Goal: Transaction & Acquisition: Book appointment/travel/reservation

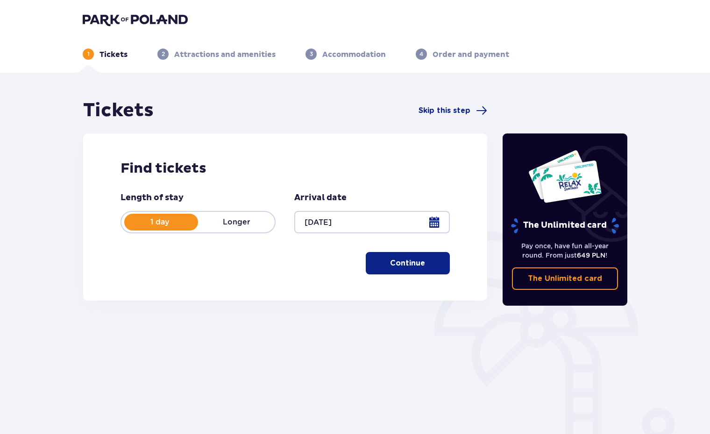
click at [431, 226] on div at bounding box center [371, 222] width 155 height 22
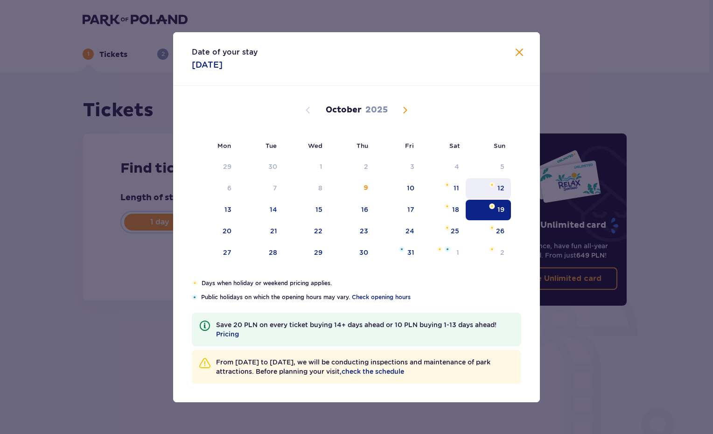
click at [498, 188] on div "12" at bounding box center [501, 187] width 7 height 9
type input "[DATE]"
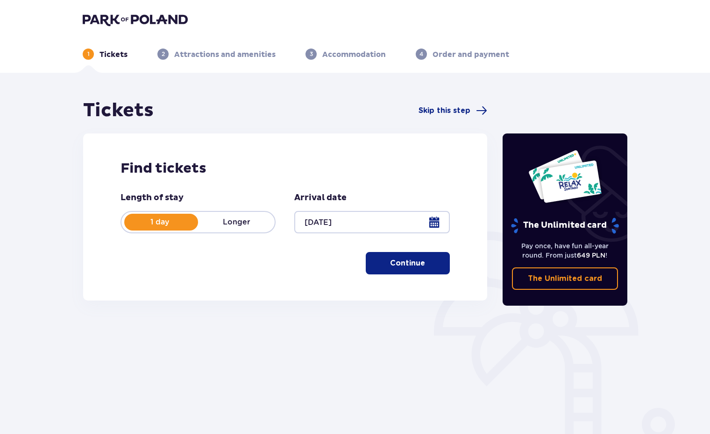
click at [391, 267] on p "Continue" at bounding box center [407, 263] width 35 height 10
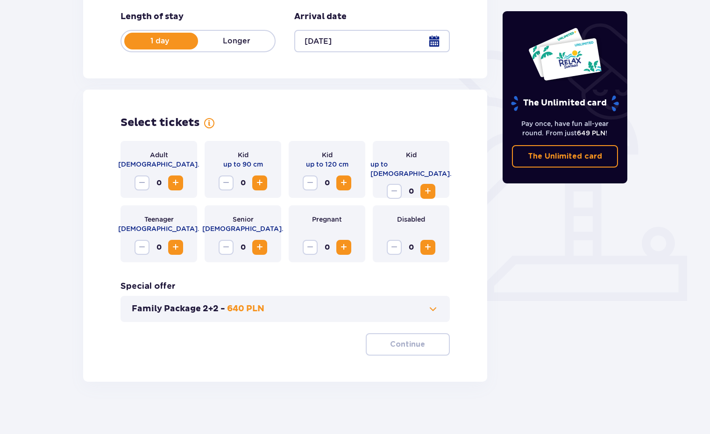
scroll to position [185, 0]
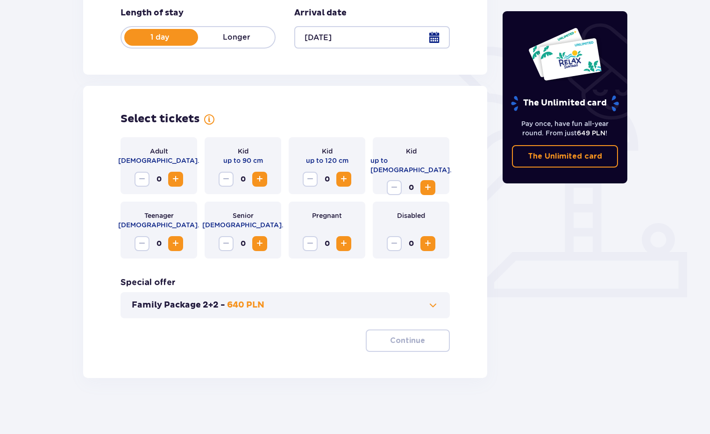
click at [175, 179] on span "Increase" at bounding box center [175, 179] width 11 height 11
drag, startPoint x: 224, startPoint y: 305, endPoint x: 267, endPoint y: 321, distance: 45.6
click at [266, 319] on div "Adult [DEMOGRAPHIC_DATA]. 2 Kid up to 90 cm 0 Kid up to 120 cm 0 Kid up to [DEM…" at bounding box center [284, 244] width 329 height 215
click at [433, 315] on div "Family Package 2+2 - 640 PLN" at bounding box center [284, 305] width 329 height 26
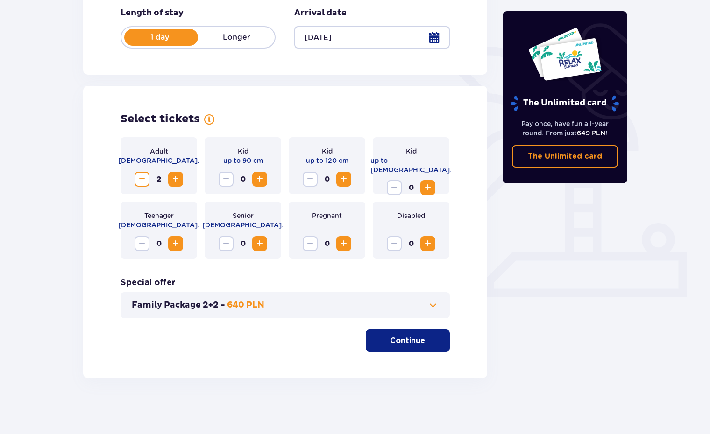
click at [430, 310] on span at bounding box center [432, 305] width 11 height 11
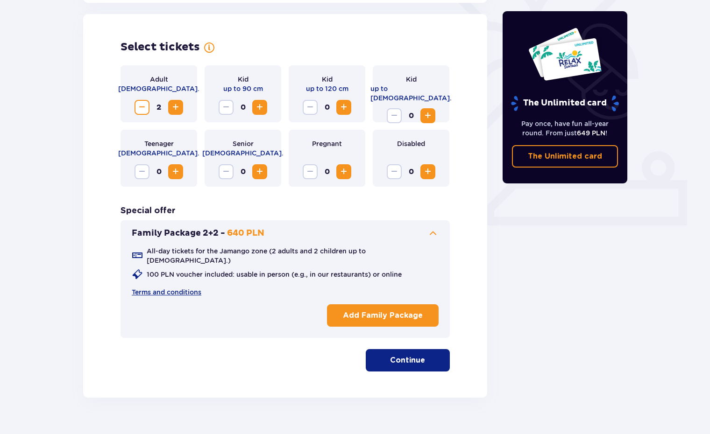
scroll to position [260, 0]
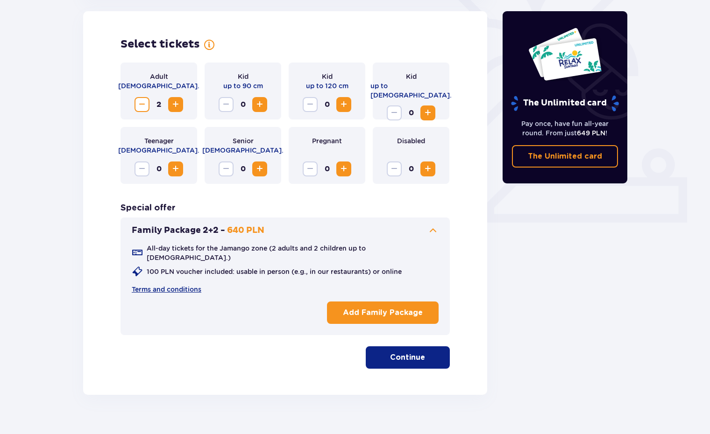
click at [427, 359] on button "Continue" at bounding box center [408, 357] width 84 height 22
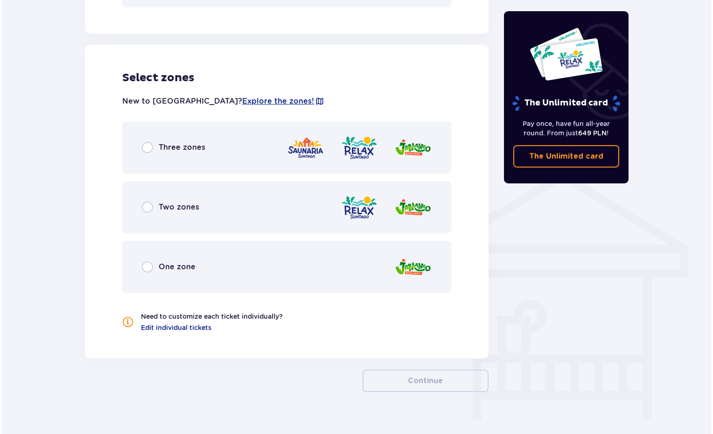
scroll to position [594, 0]
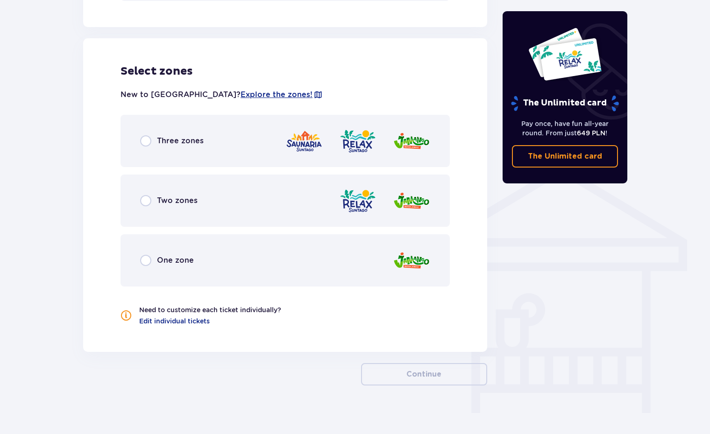
click at [305, 99] on div "New to [GEOGRAPHIC_DATA]? Explore the zones! Three zones Two zones One zone Nee…" at bounding box center [284, 201] width 329 height 247
click at [240, 90] on span "Explore the zones!" at bounding box center [276, 95] width 72 height 10
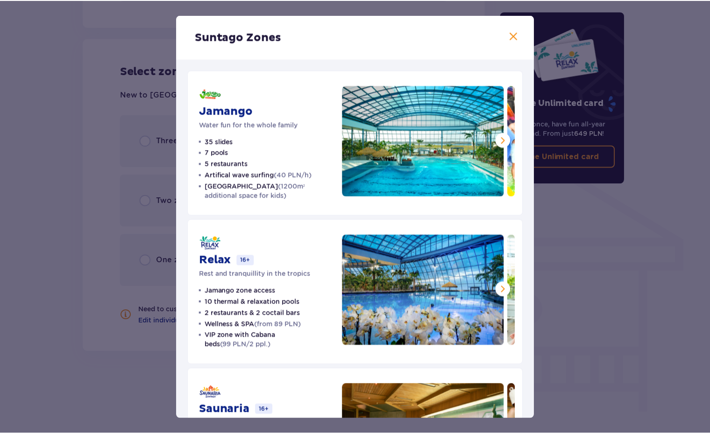
scroll to position [103, 0]
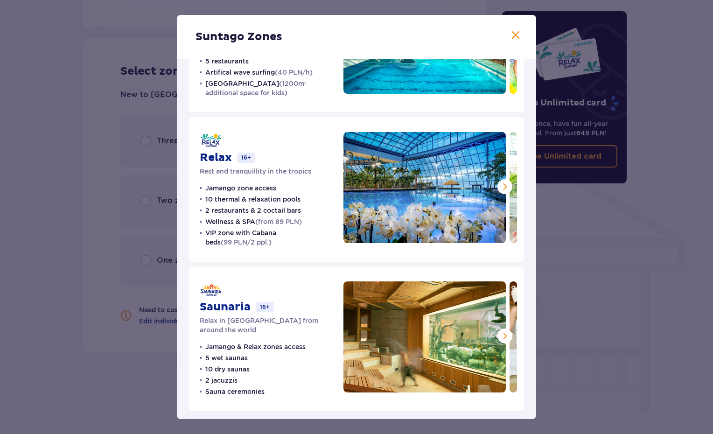
click at [96, 276] on div "Suntago Zones Jamango Water fun for the whole family 35 slides 7 pools 5 restau…" at bounding box center [356, 217] width 713 height 434
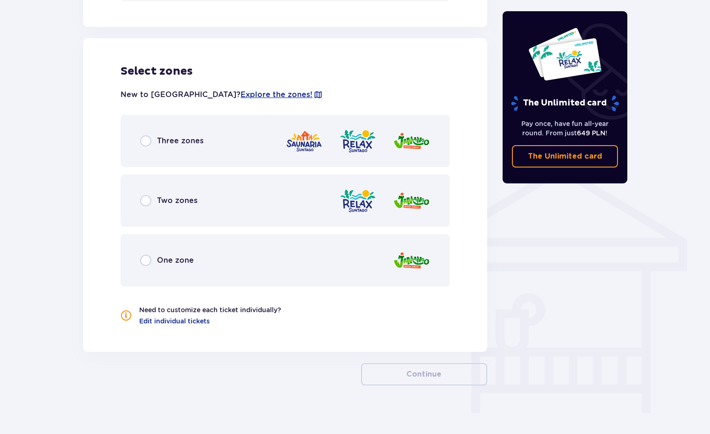
click at [151, 135] on div "Three zones" at bounding box center [171, 140] width 63 height 11
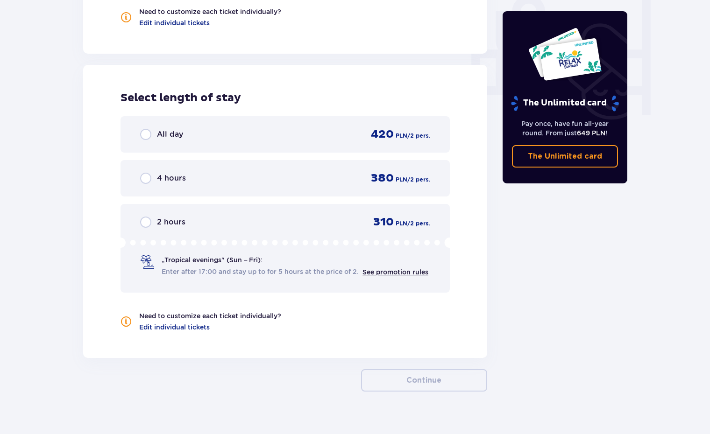
scroll to position [898, 0]
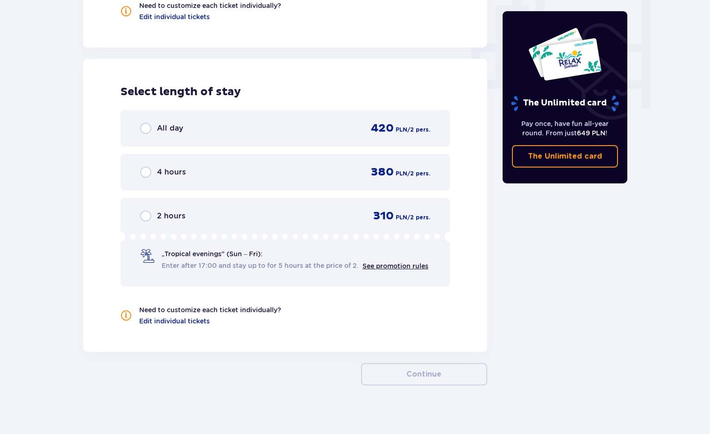
click at [222, 131] on div "All day 420 PLN / 2 pers." at bounding box center [284, 128] width 329 height 36
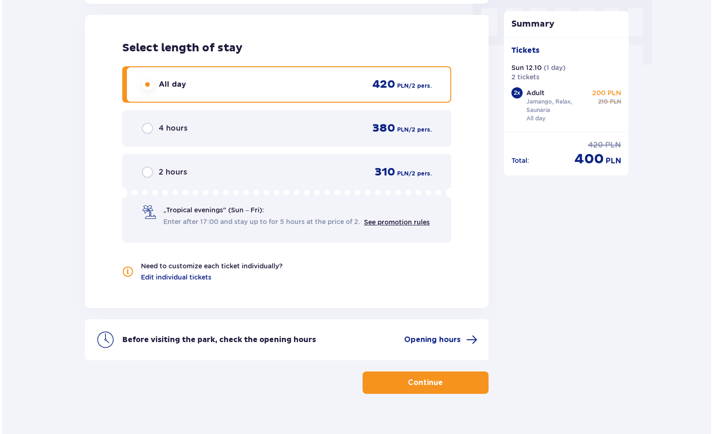
scroll to position [951, 0]
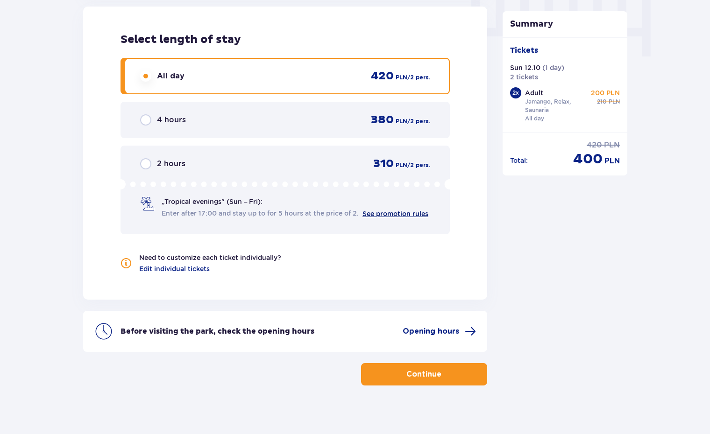
click at [377, 210] on link "See promotion rules" at bounding box center [395, 213] width 66 height 7
click at [422, 326] on span "Opening hours" at bounding box center [430, 331] width 56 height 10
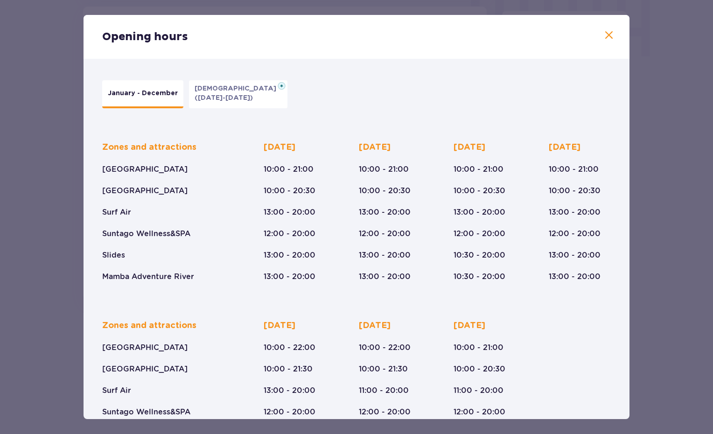
click at [605, 33] on span at bounding box center [609, 35] width 11 height 11
